Goal: Task Accomplishment & Management: Manage account settings

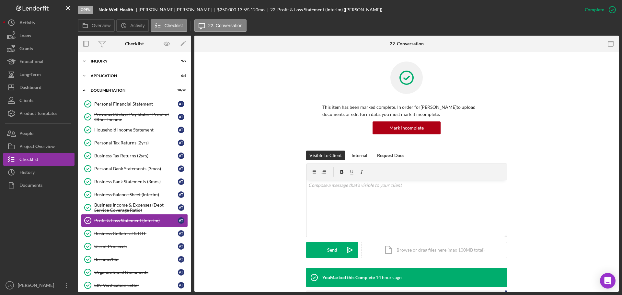
scroll to position [114, 0]
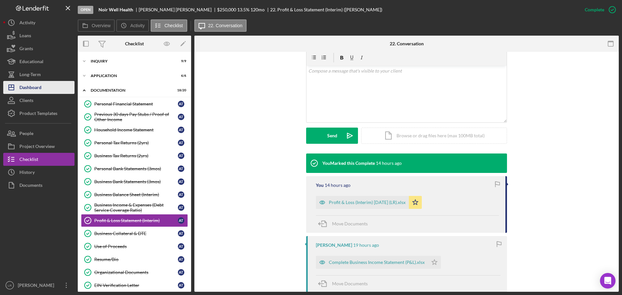
click at [41, 84] on div "Dashboard" at bounding box center [30, 88] width 22 height 15
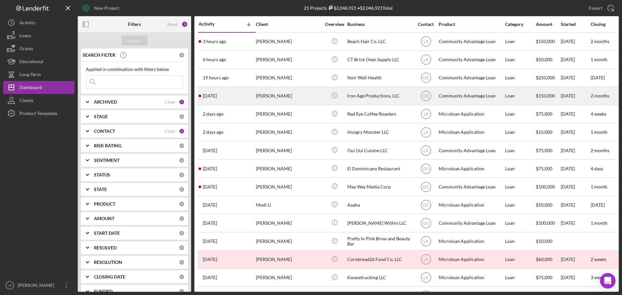
click at [288, 97] on div "[PERSON_NAME]" at bounding box center [288, 95] width 65 height 17
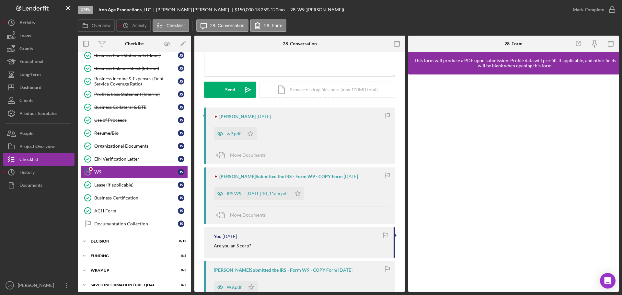
scroll to position [65, 0]
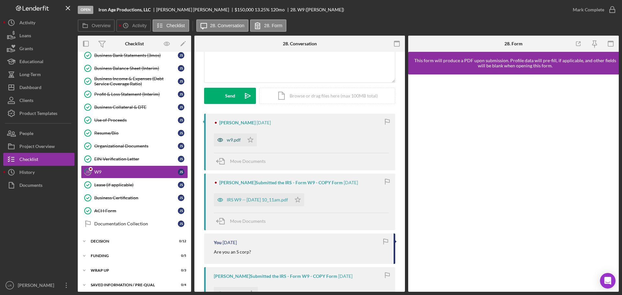
click at [231, 136] on div "w9.pdf" at bounding box center [229, 140] width 30 height 13
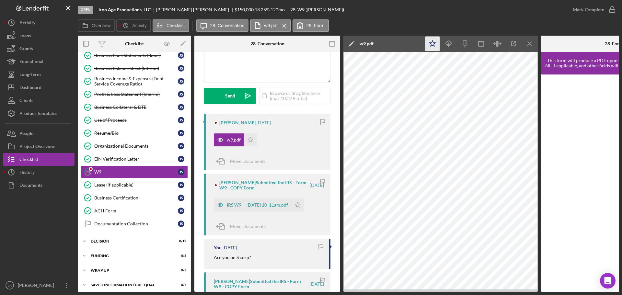
click at [433, 43] on polygon "button" at bounding box center [433, 44] width 6 height 6
click at [448, 43] on icon "Icon/Download" at bounding box center [449, 44] width 15 height 15
click at [592, 6] on div "Mark Complete" at bounding box center [588, 9] width 31 height 13
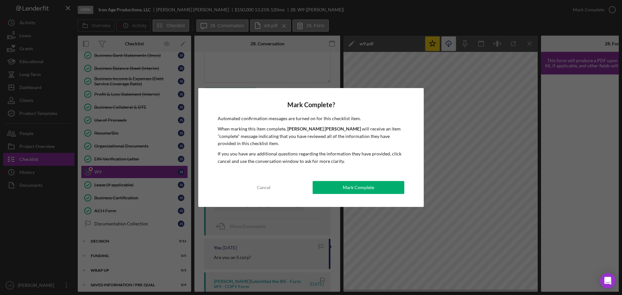
click at [366, 180] on div "Mark Complete? Automated confirmation messages are turned on for this checklist…" at bounding box center [311, 147] width 226 height 119
click at [368, 187] on div "Mark Complete" at bounding box center [358, 187] width 31 height 13
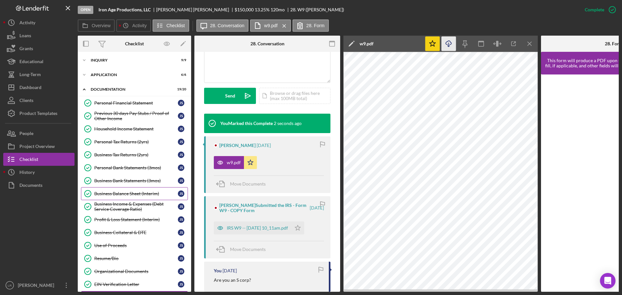
scroll to position [0, 0]
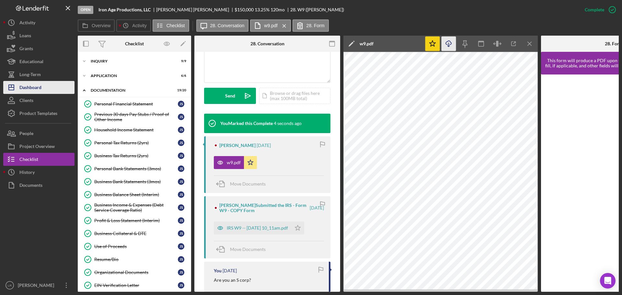
click at [48, 88] on button "Icon/Dashboard Dashboard" at bounding box center [38, 87] width 71 height 13
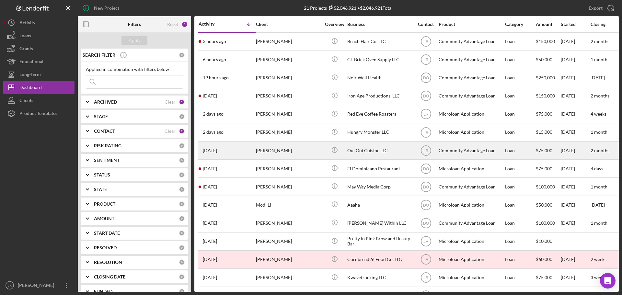
click at [284, 148] on div "[PERSON_NAME]" at bounding box center [288, 150] width 65 height 17
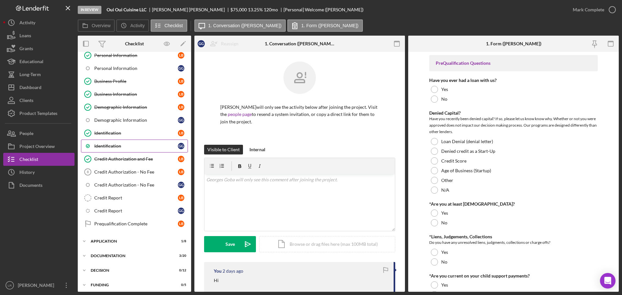
scroll to position [65, 0]
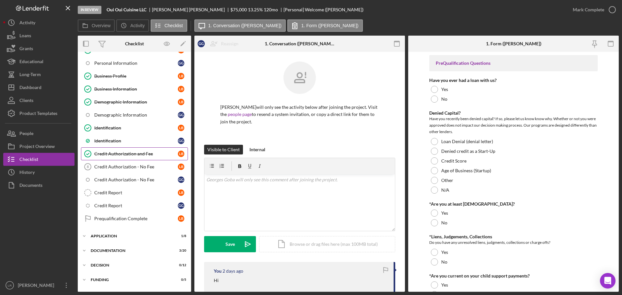
click at [135, 151] on div "Credit Authorization and Fee" at bounding box center [136, 153] width 84 height 5
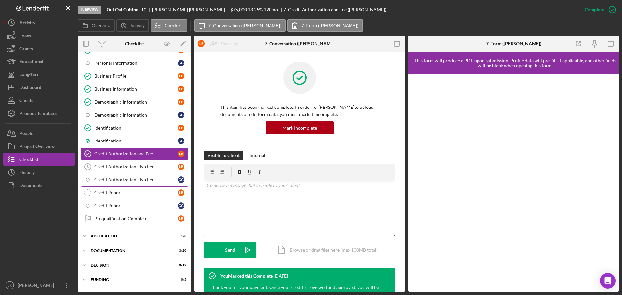
click at [133, 191] on div "Credit Report" at bounding box center [136, 192] width 84 height 5
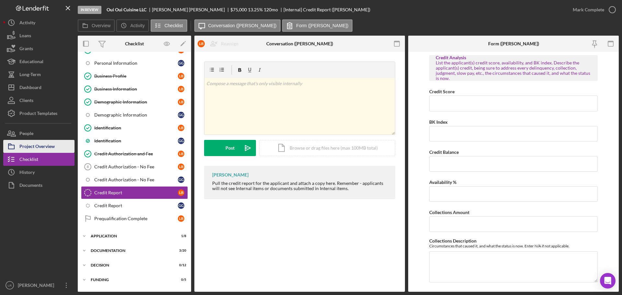
click at [50, 145] on div "Project Overview" at bounding box center [36, 147] width 35 height 15
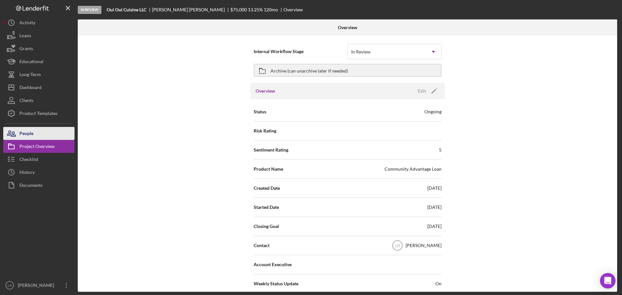
click at [30, 135] on div "People" at bounding box center [26, 134] width 14 height 15
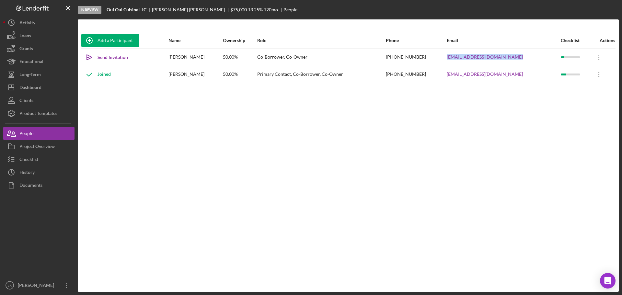
drag, startPoint x: 521, startPoint y: 58, endPoint x: 441, endPoint y: 59, distance: 80.0
click at [441, 59] on tr "Icon/icon-invite-send Send Invitation [PERSON_NAME] 50.00% Co-Borrower, Co-Owne…" at bounding box center [348, 57] width 535 height 17
copy tr "[EMAIL_ADDRESS][DOMAIN_NAME]"
